Goal: Task Accomplishment & Management: Use online tool/utility

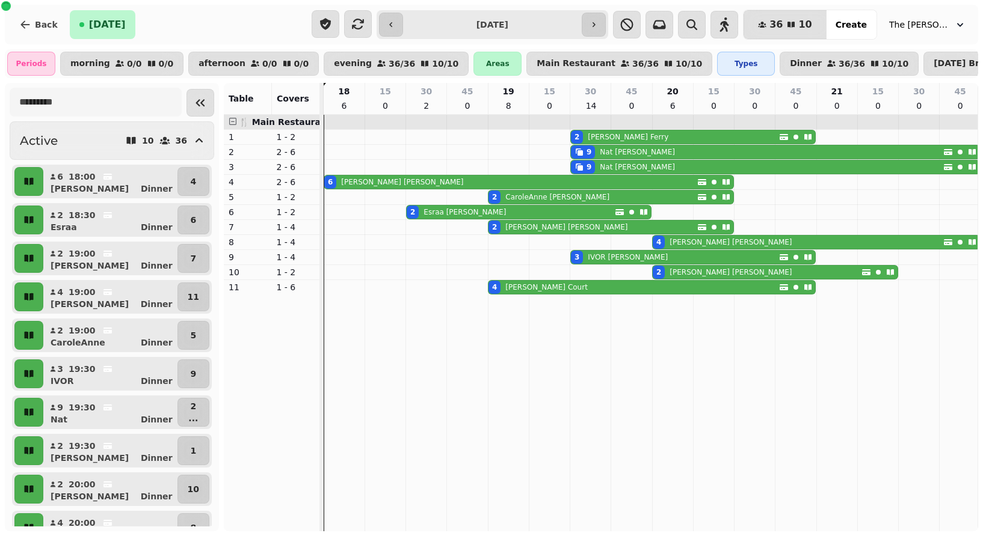
click at [236, 22] on div "Back Today" at bounding box center [158, 24] width 297 height 29
click at [365, 25] on icon "button" at bounding box center [358, 24] width 14 height 14
click at [365, 23] on icon "button" at bounding box center [358, 24] width 14 height 14
click at [666, 24] on icon "button" at bounding box center [659, 24] width 13 height 9
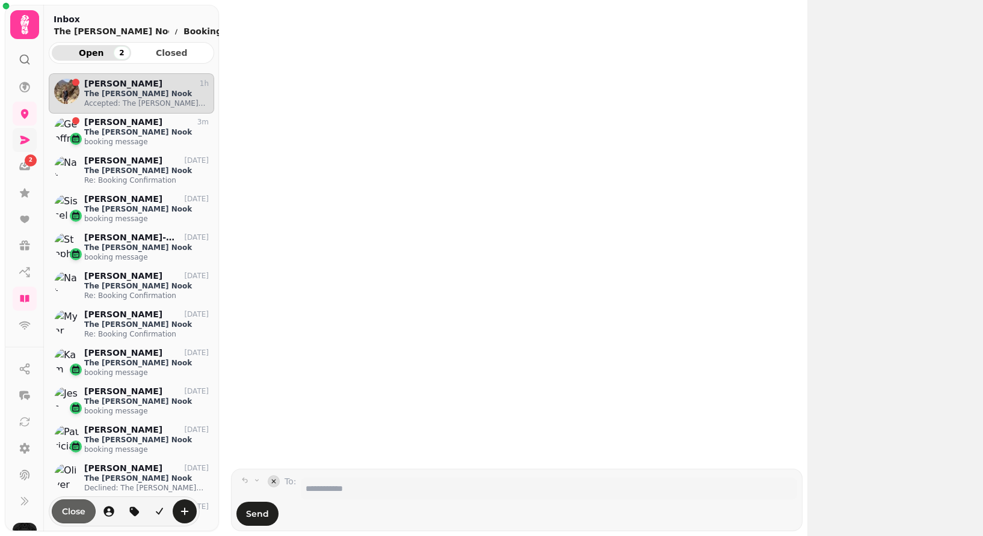
scroll to position [453, 165]
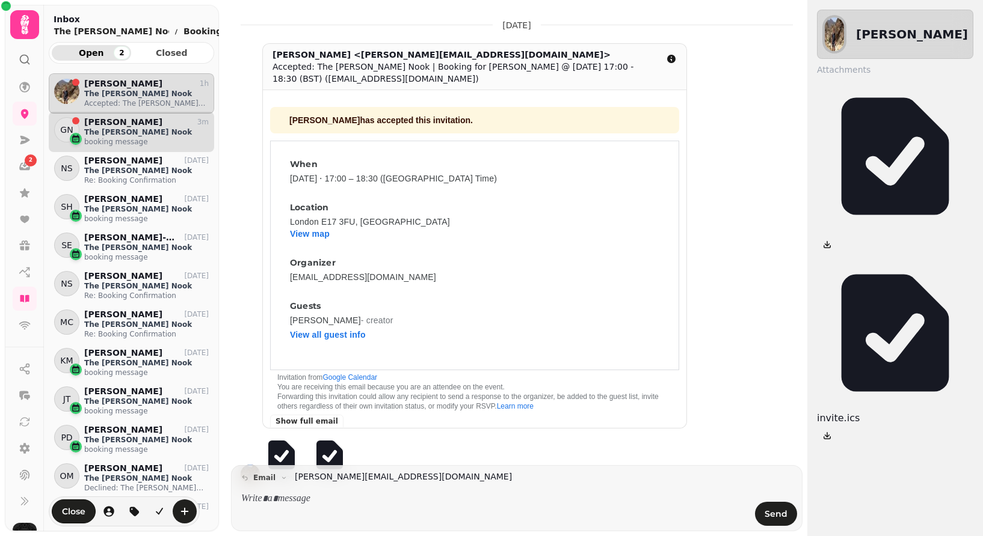
click at [106, 136] on p "The [PERSON_NAME] Nook" at bounding box center [146, 133] width 124 height 10
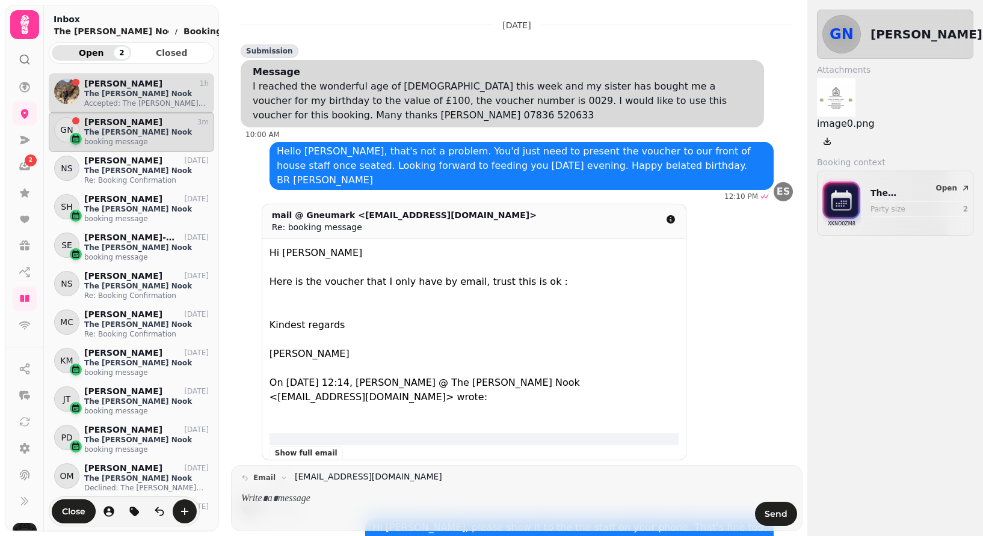
click at [114, 96] on p "The [PERSON_NAME] Nook" at bounding box center [146, 94] width 124 height 10
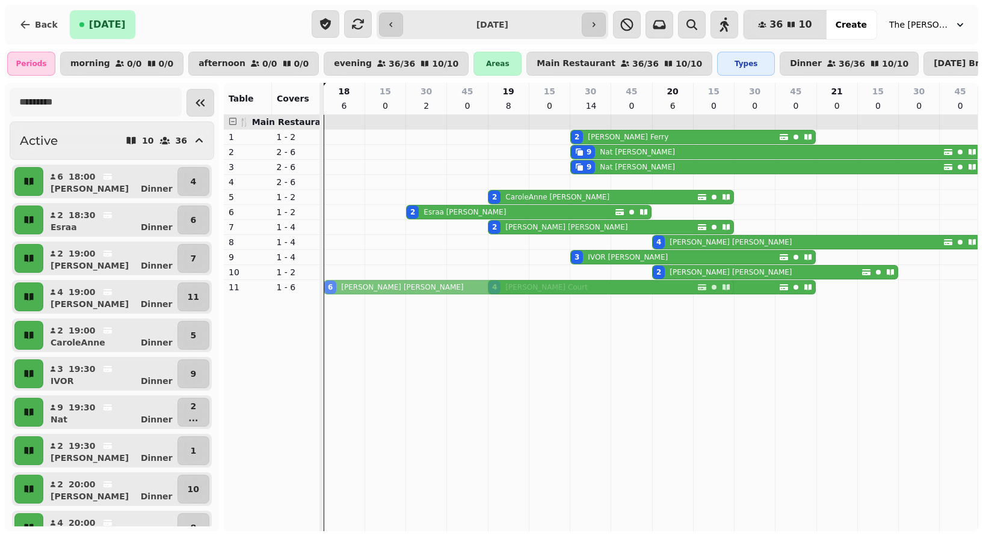
drag, startPoint x: 370, startPoint y: 182, endPoint x: 376, endPoint y: 288, distance: 106.1
click at [376, 288] on tbody "2 Janna Ferry 9 Nat Spink 9 Nat Spink 6 Nina Clarke 2 CaroleAnne Hardy 2 Esraa …" at bounding box center [652, 205] width 657 height 180
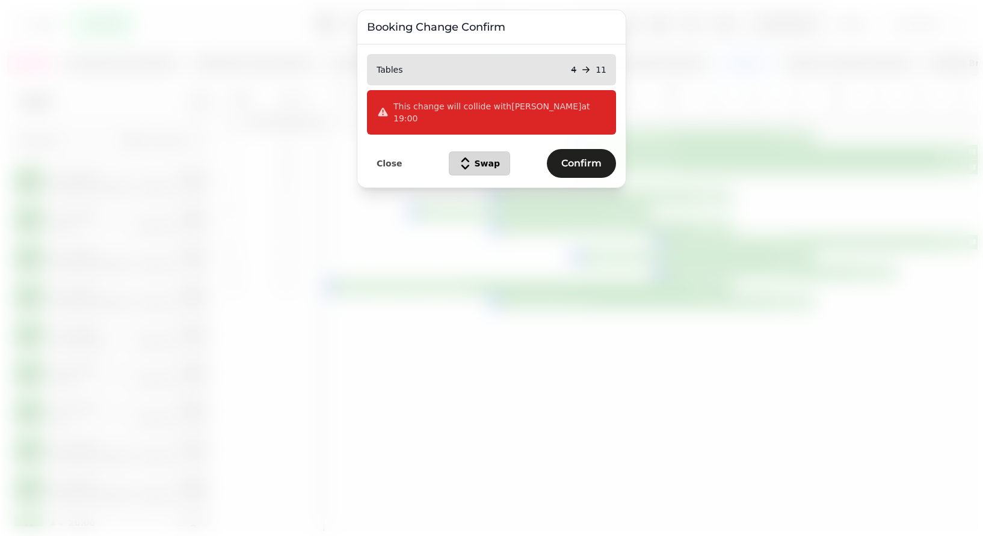
click at [481, 159] on span "Swap" at bounding box center [488, 163] width 26 height 8
